Goal: Transaction & Acquisition: Download file/media

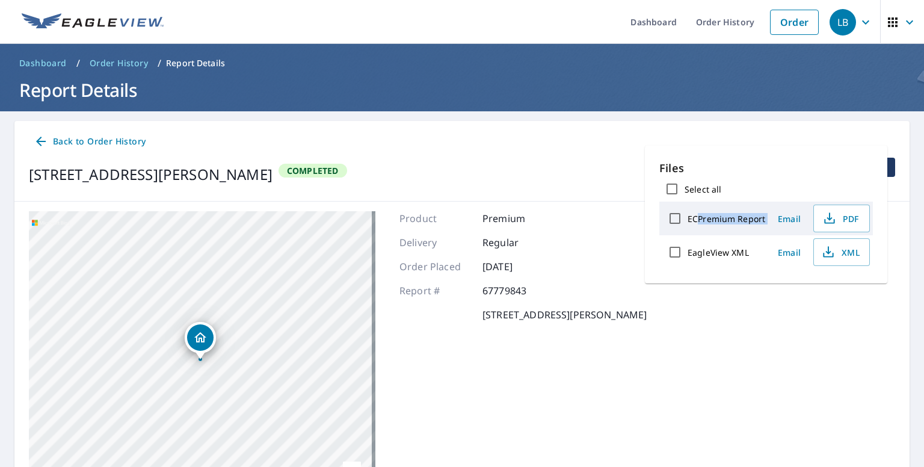
scroll to position [34, 0]
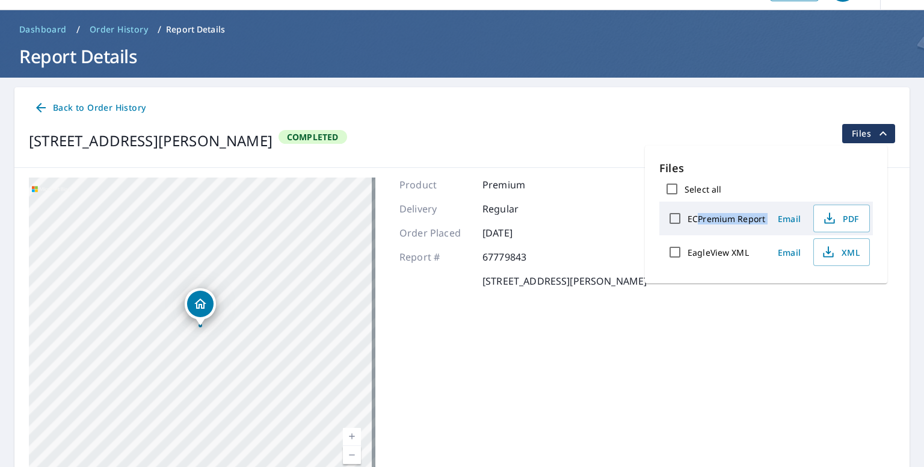
click at [103, 28] on span "Order History" at bounding box center [119, 29] width 58 height 12
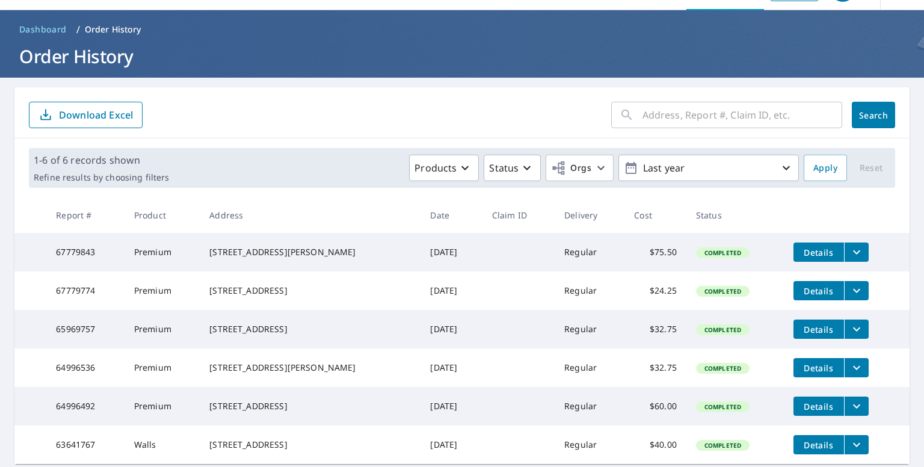
click at [217, 297] on div "[STREET_ADDRESS]" at bounding box center [310, 291] width 202 height 12
click at [853, 292] on icon "filesDropdownBtn-67779774" at bounding box center [856, 290] width 14 height 14
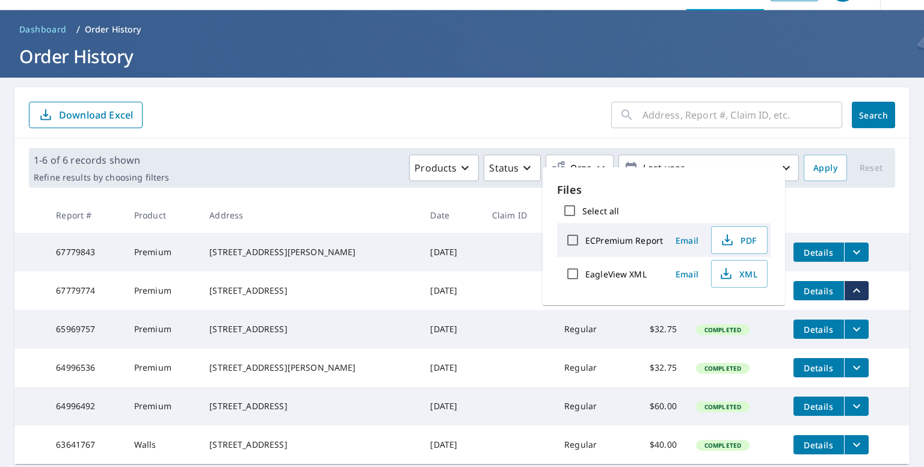
click at [620, 241] on label "ECPremium Report" at bounding box center [624, 240] width 78 height 11
click at [585, 241] on input "ECPremium Report" at bounding box center [572, 239] width 25 height 25
checkbox input "true"
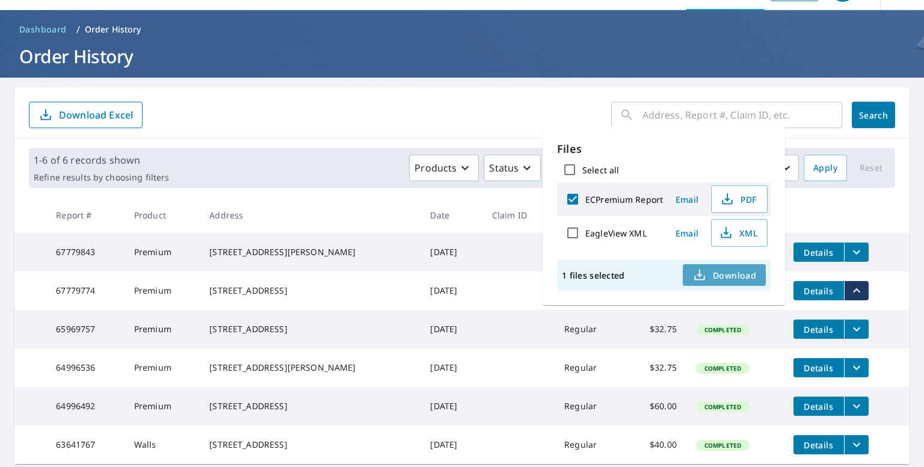
click at [716, 276] on span "Download" at bounding box center [724, 275] width 64 height 14
click at [726, 202] on icon "button" at bounding box center [727, 199] width 14 height 14
